Goal: Task Accomplishment & Management: Complete application form

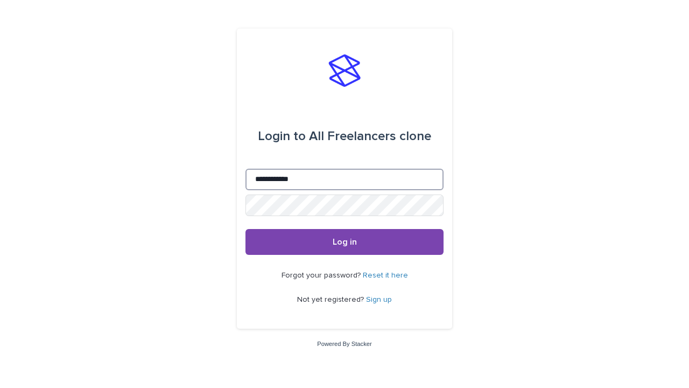
type input "**********"
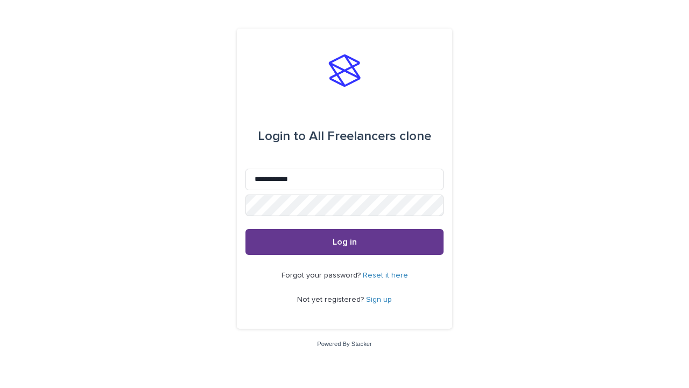
click at [345, 241] on span "Log in" at bounding box center [345, 241] width 24 height 9
